Goal: Task Accomplishment & Management: Use online tool/utility

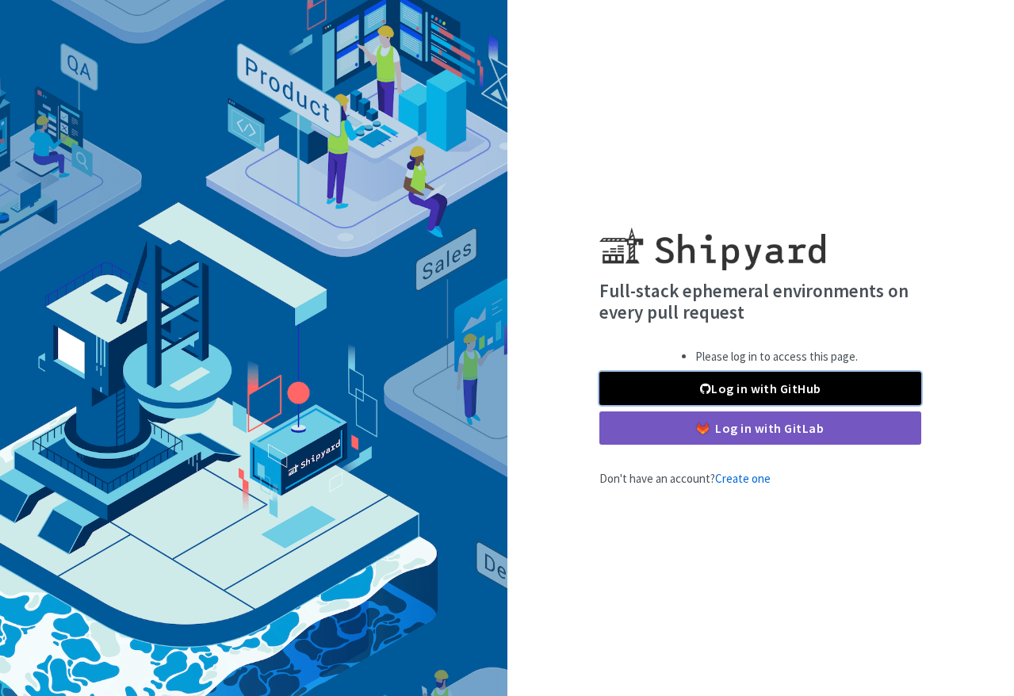
click at [867, 393] on link "Log in with GitHub" at bounding box center [760, 388] width 322 height 33
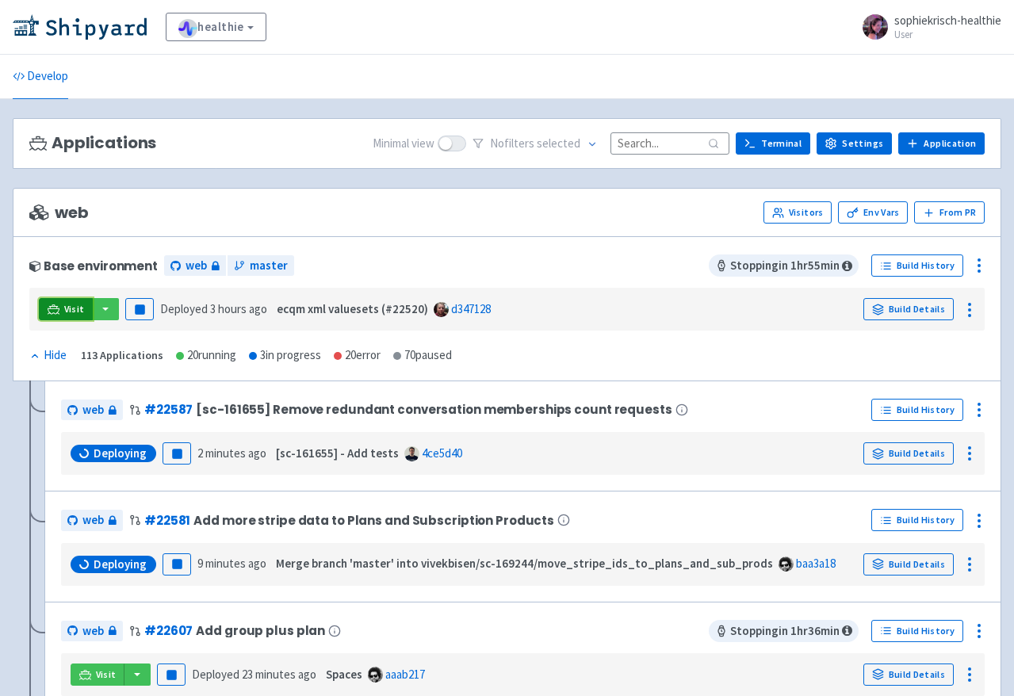
click at [71, 311] on span "Visit" at bounding box center [74, 309] width 21 height 13
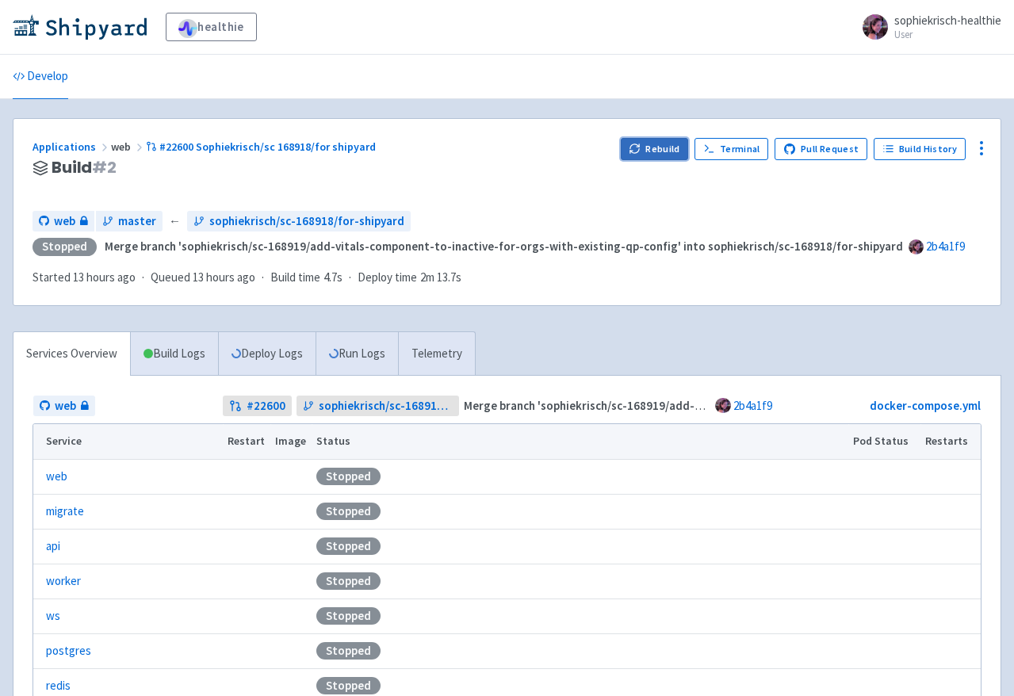
click at [652, 142] on button "Rebuild" at bounding box center [655, 149] width 68 height 22
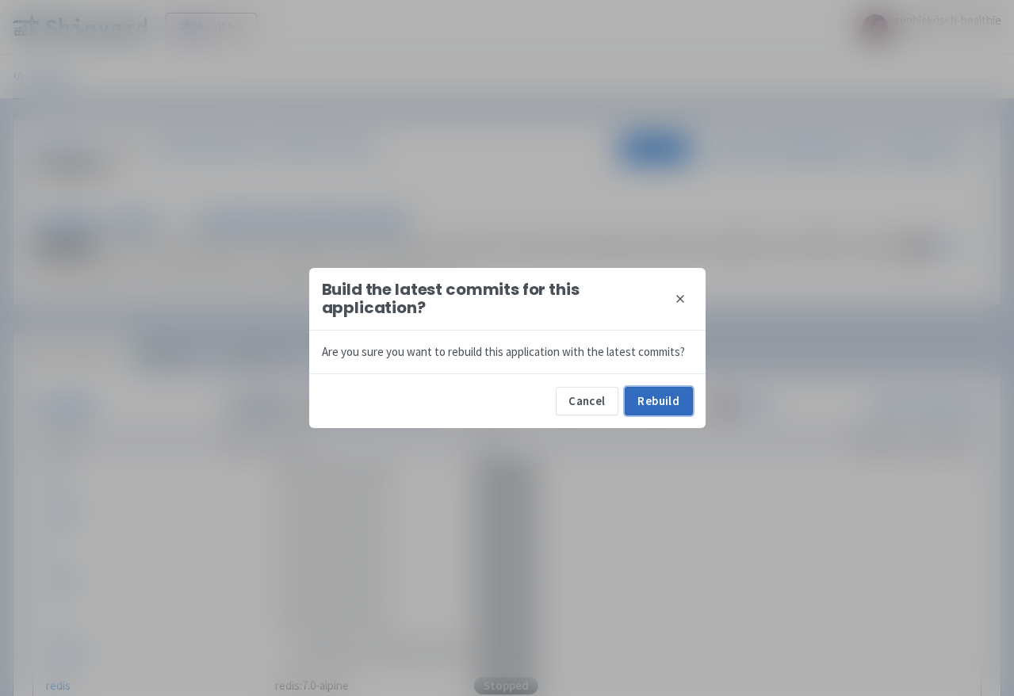
click at [651, 400] on button "Rebuild" at bounding box center [659, 401] width 68 height 29
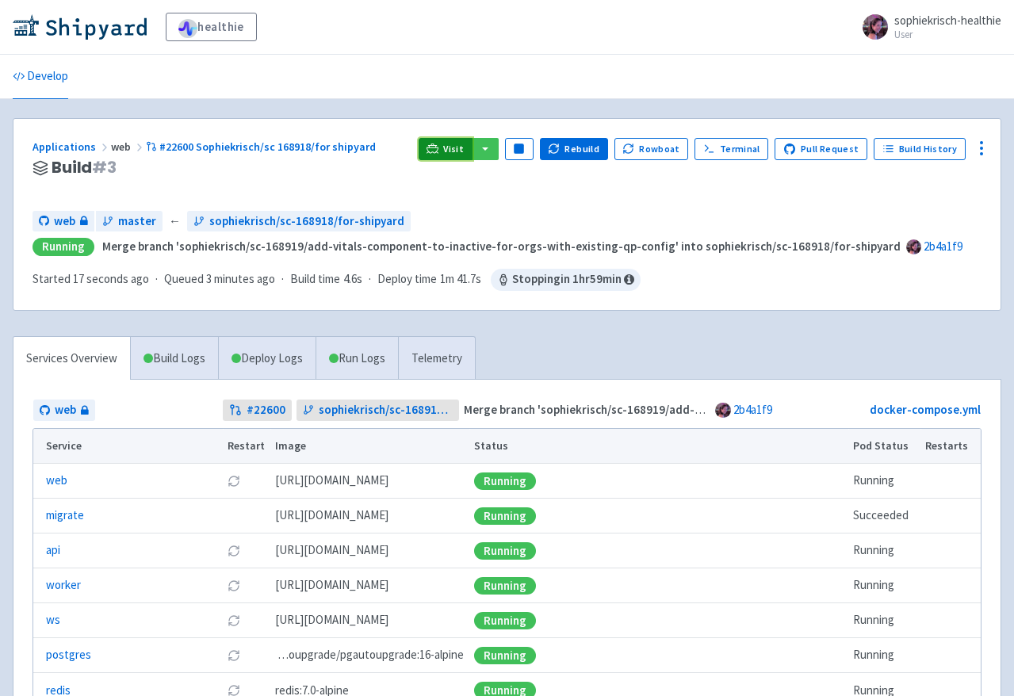
click at [459, 152] on span "Visit" at bounding box center [453, 149] width 21 height 13
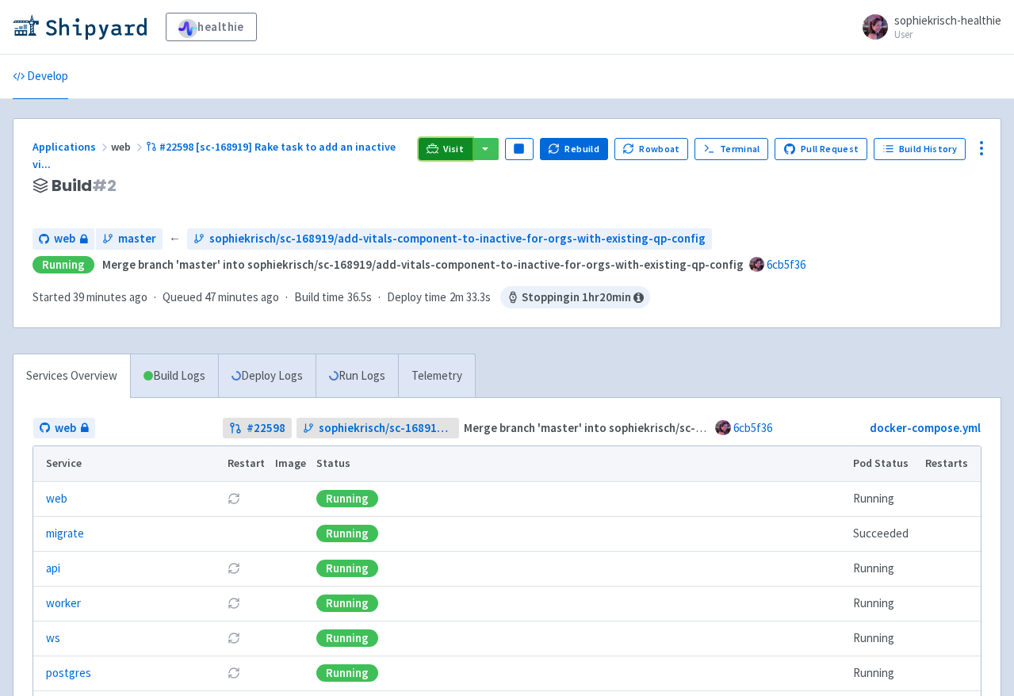
click at [451, 144] on link "Visit" at bounding box center [446, 149] width 54 height 22
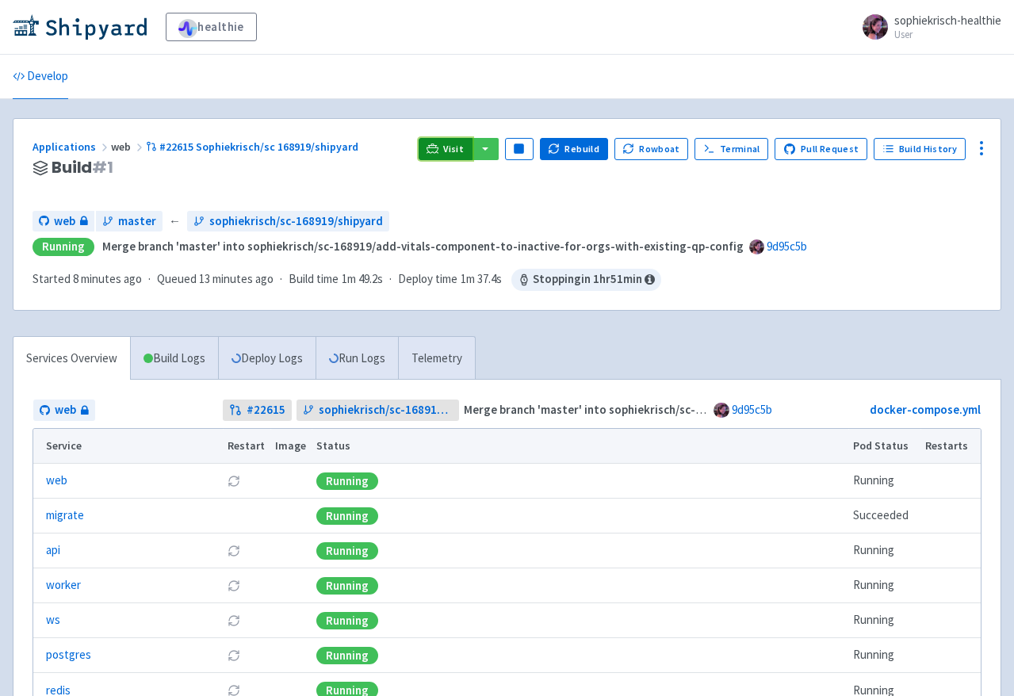
click at [462, 145] on span "Visit" at bounding box center [453, 149] width 21 height 13
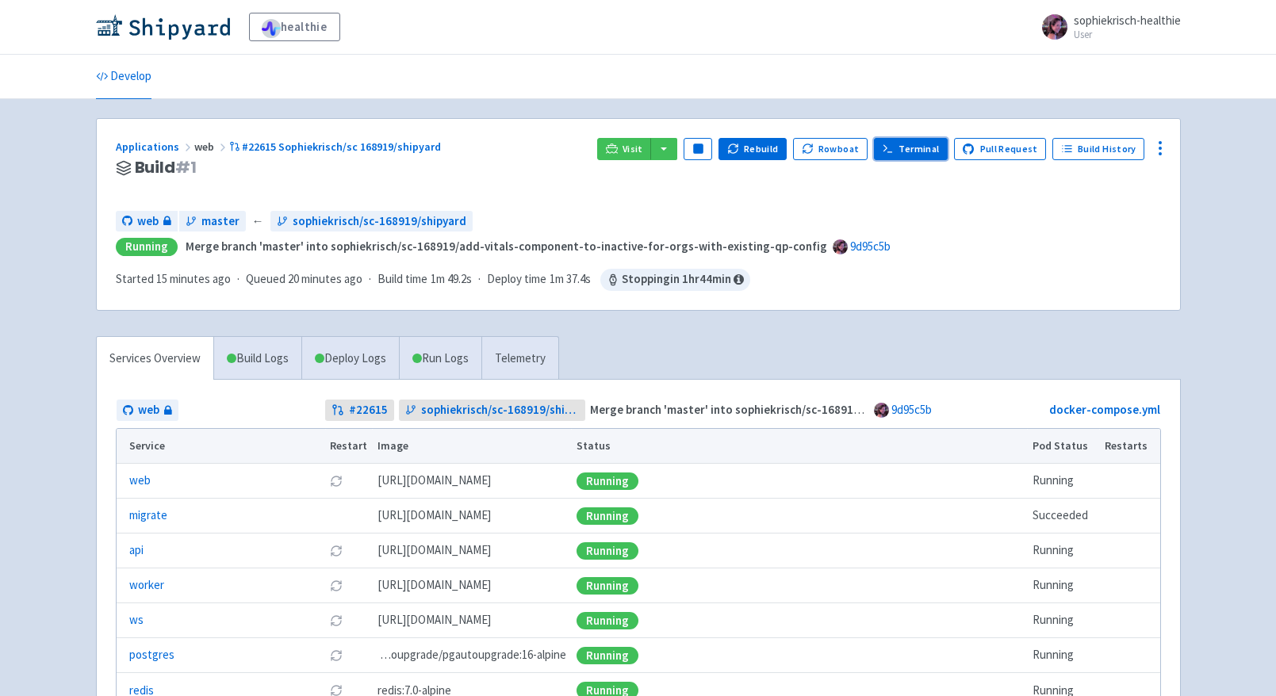
click at [932, 152] on link "Terminal" at bounding box center [911, 149] width 74 height 22
